Goal: Task Accomplishment & Management: Manage account settings

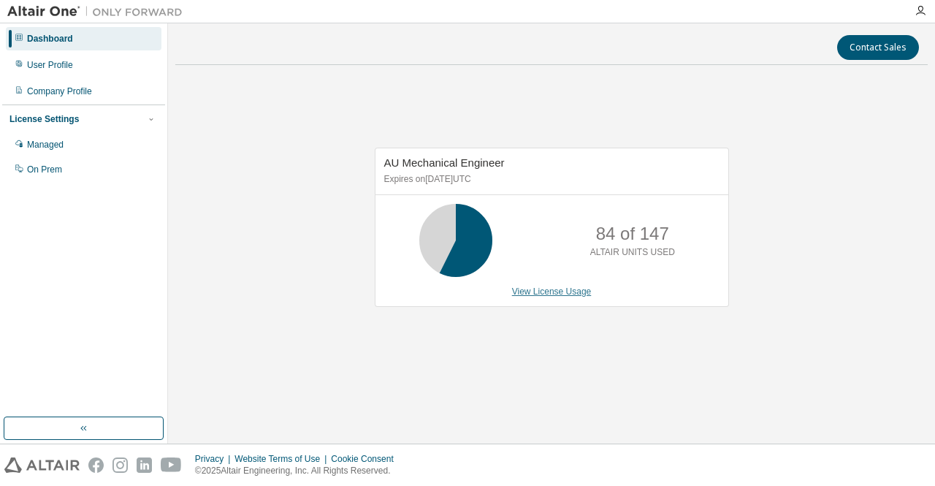
click at [574, 288] on link "View License Usage" at bounding box center [552, 291] width 80 height 10
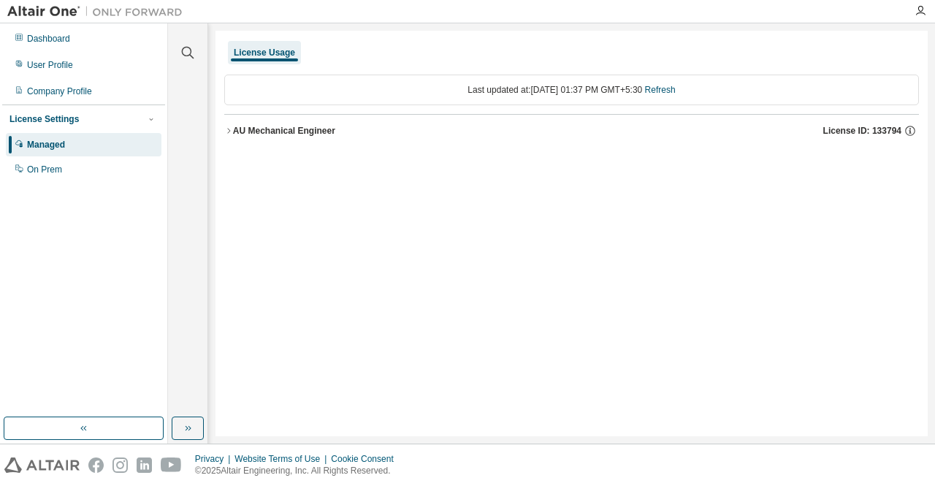
click at [229, 132] on icon "button" at bounding box center [228, 130] width 9 height 9
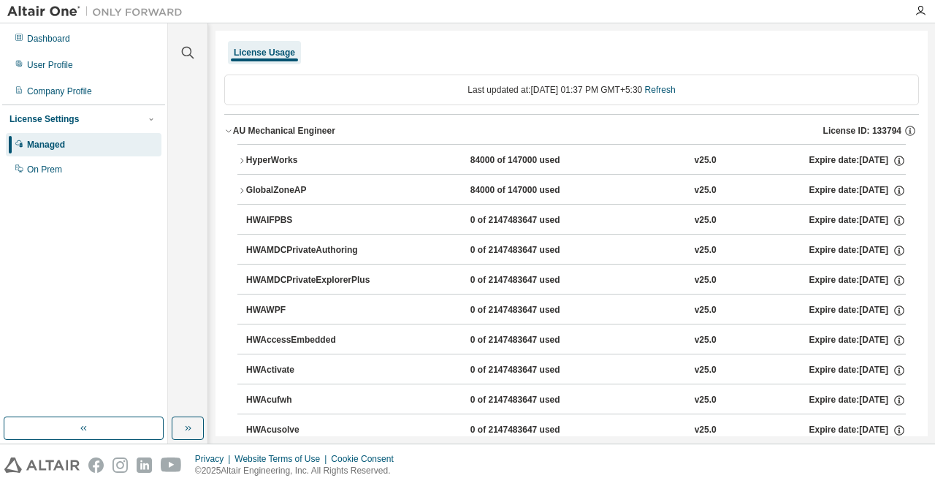
click at [241, 186] on icon "button" at bounding box center [241, 190] width 9 height 9
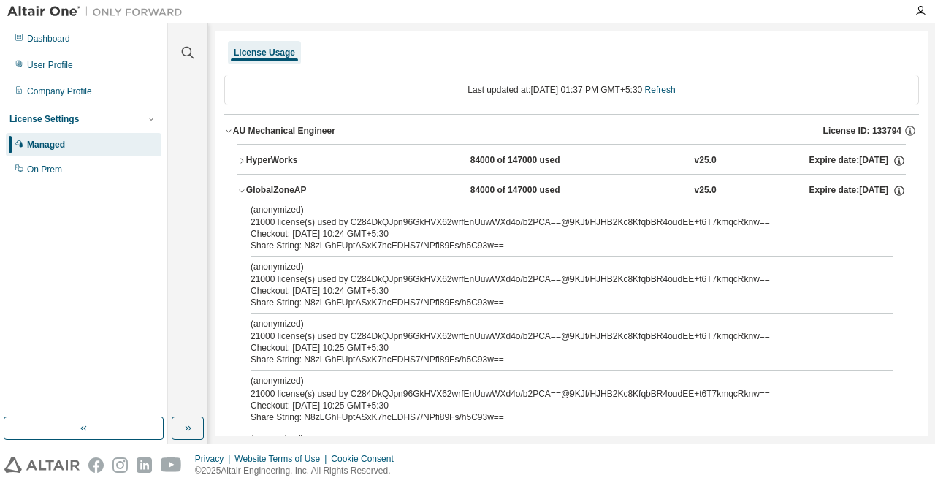
click at [244, 156] on icon "button" at bounding box center [241, 160] width 9 height 9
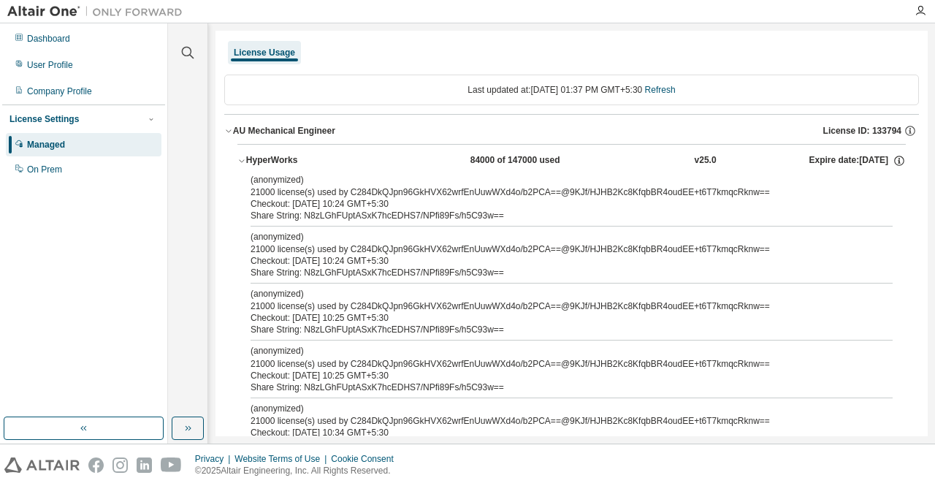
click at [245, 157] on icon "button" at bounding box center [241, 160] width 9 height 9
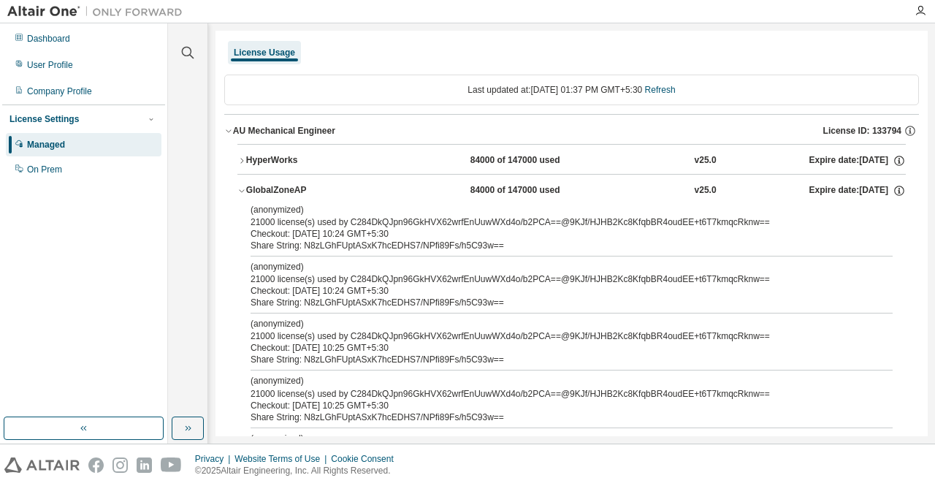
click at [245, 190] on icon "button" at bounding box center [241, 190] width 9 height 9
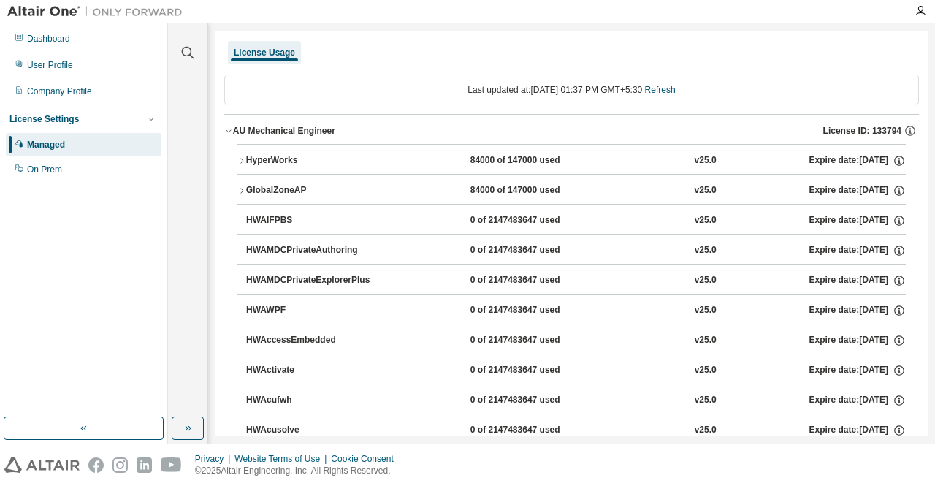
click at [46, 146] on div "Managed" at bounding box center [46, 145] width 38 height 12
click at [56, 170] on div "On Prem" at bounding box center [44, 170] width 35 height 12
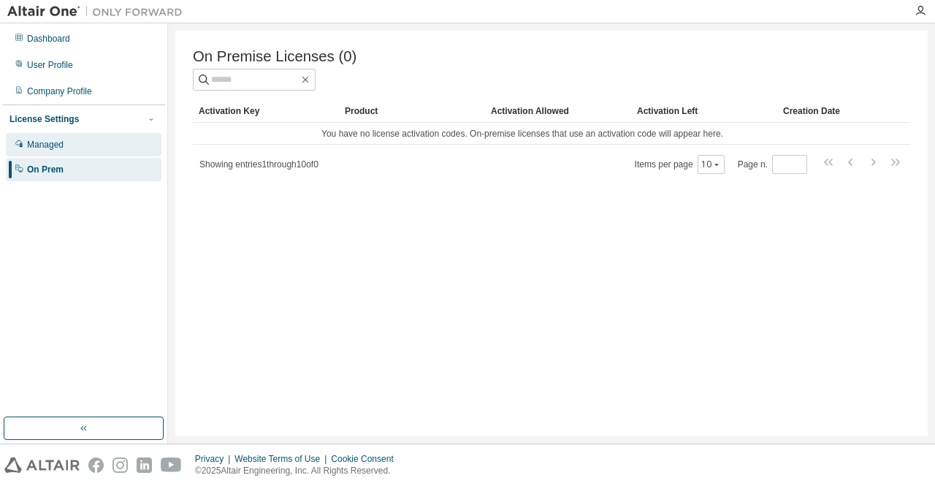
click at [44, 147] on div "Managed" at bounding box center [45, 145] width 37 height 12
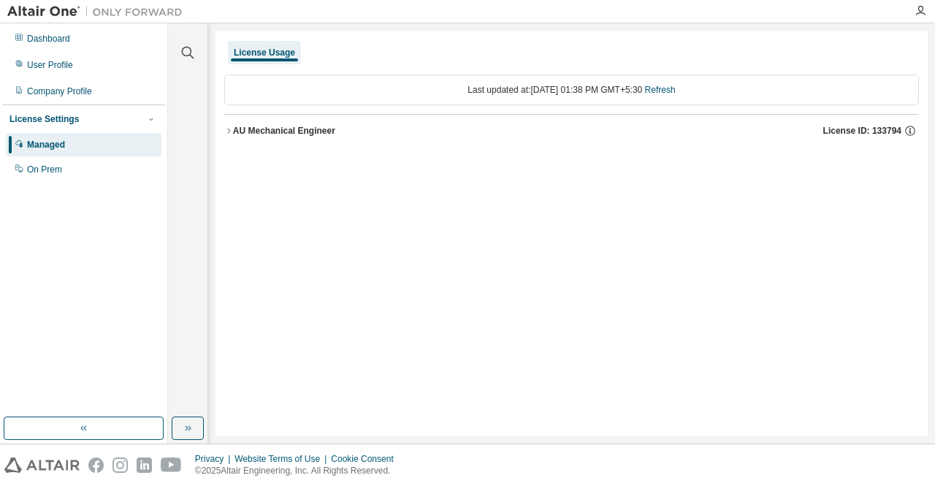
click at [231, 133] on icon "button" at bounding box center [228, 130] width 9 height 9
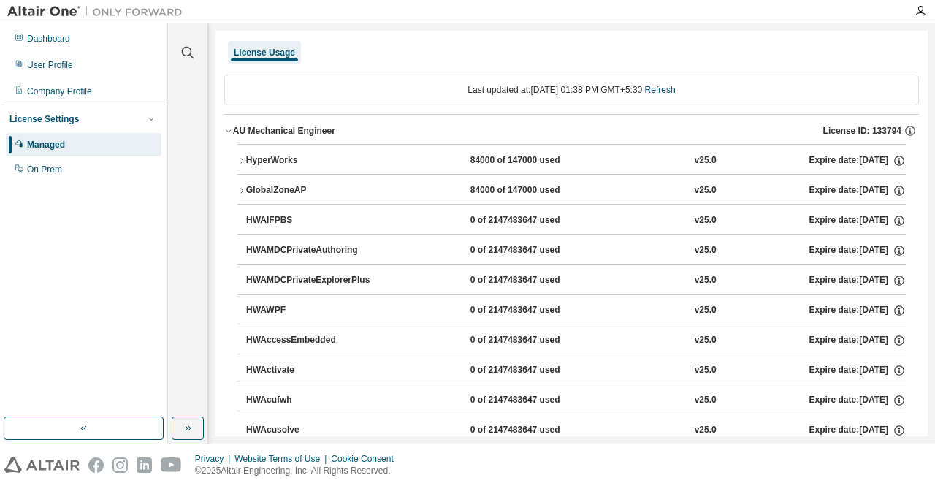
click at [229, 131] on icon "button" at bounding box center [228, 131] width 5 height 3
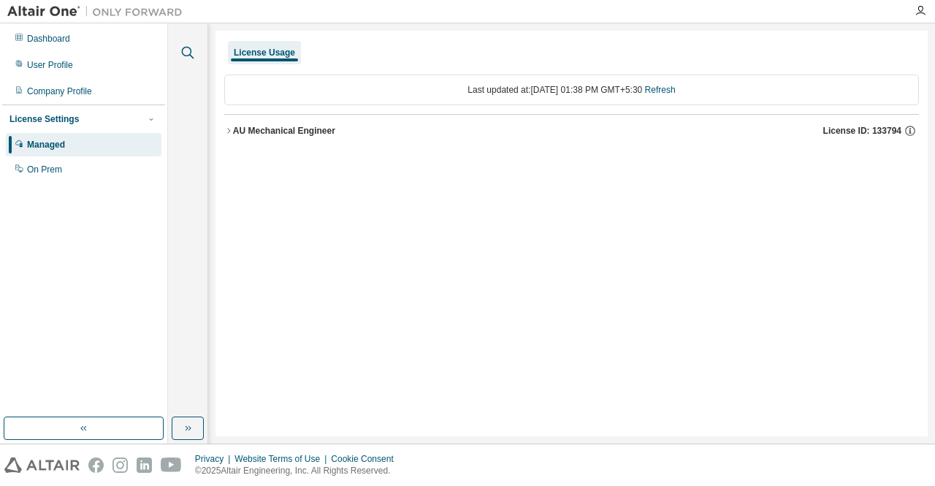
click at [185, 47] on icon "button" at bounding box center [188, 53] width 12 height 12
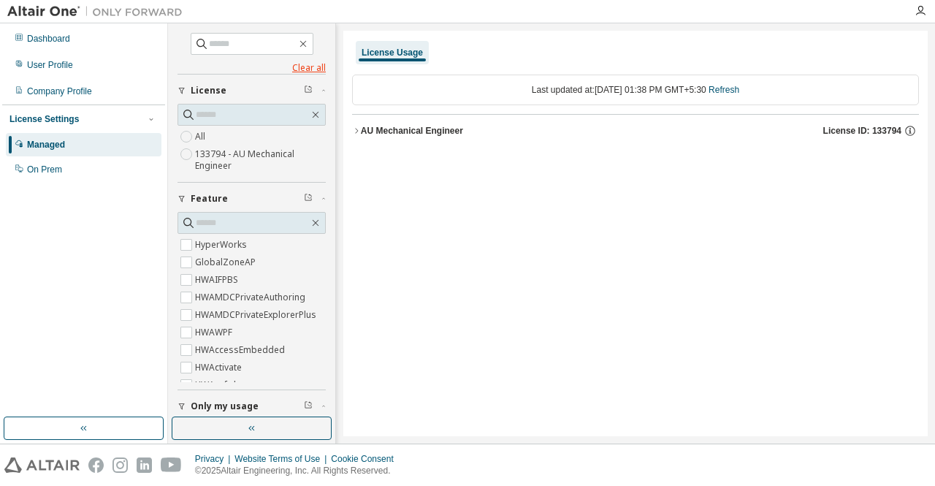
click at [308, 66] on link "Clear all" at bounding box center [251, 68] width 148 height 12
click at [58, 51] on div "Dashboard User Profile Company Profile License Settings Managed On Prem" at bounding box center [83, 104] width 163 height 157
click at [57, 44] on div "Dashboard" at bounding box center [48, 39] width 43 height 12
